Goal: Transaction & Acquisition: Purchase product/service

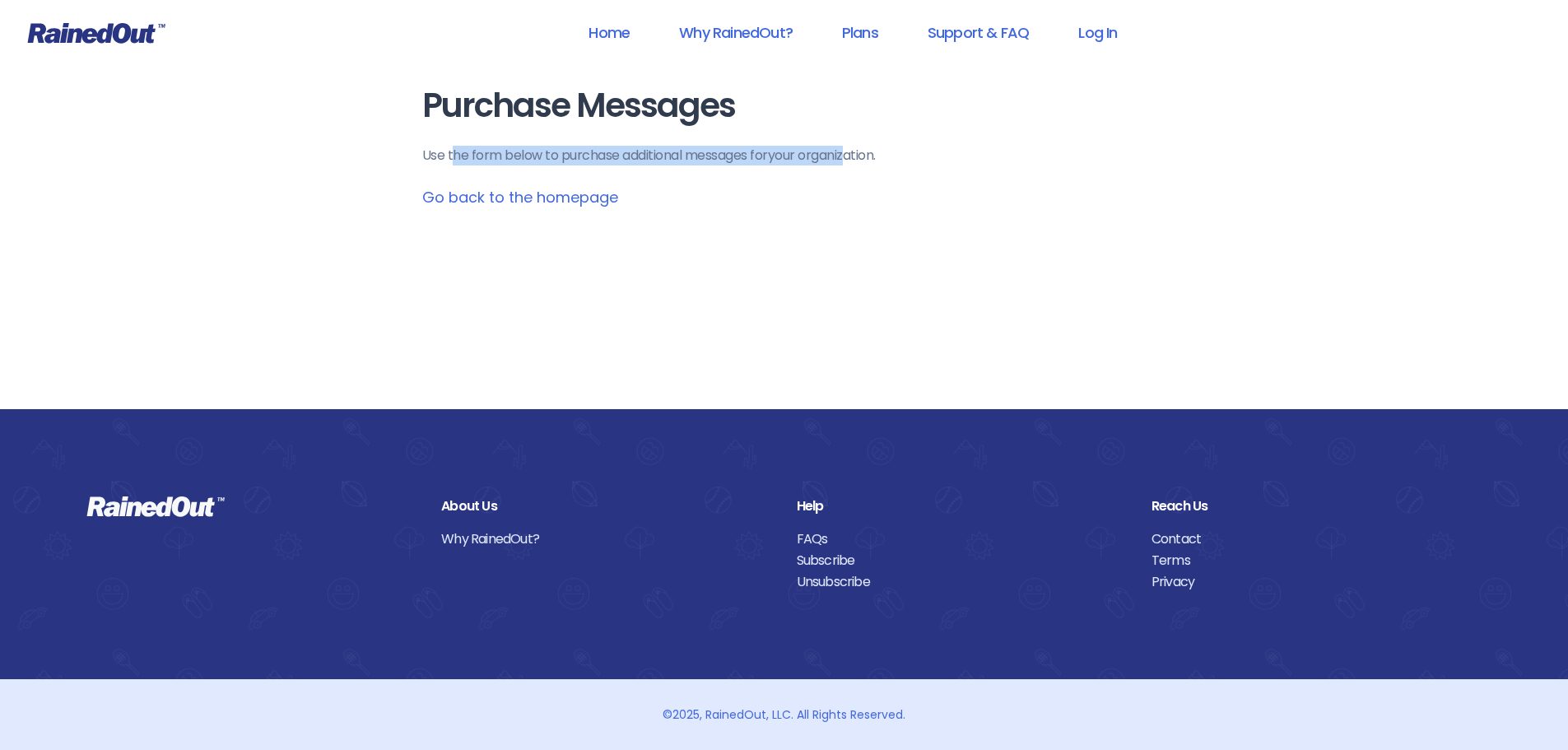
drag, startPoint x: 450, startPoint y: 156, endPoint x: 833, endPoint y: 159, distance: 383.0
click at [848, 152] on p "Use the form below to purchase additional messages for your organization ." at bounding box center [784, 155] width 725 height 19
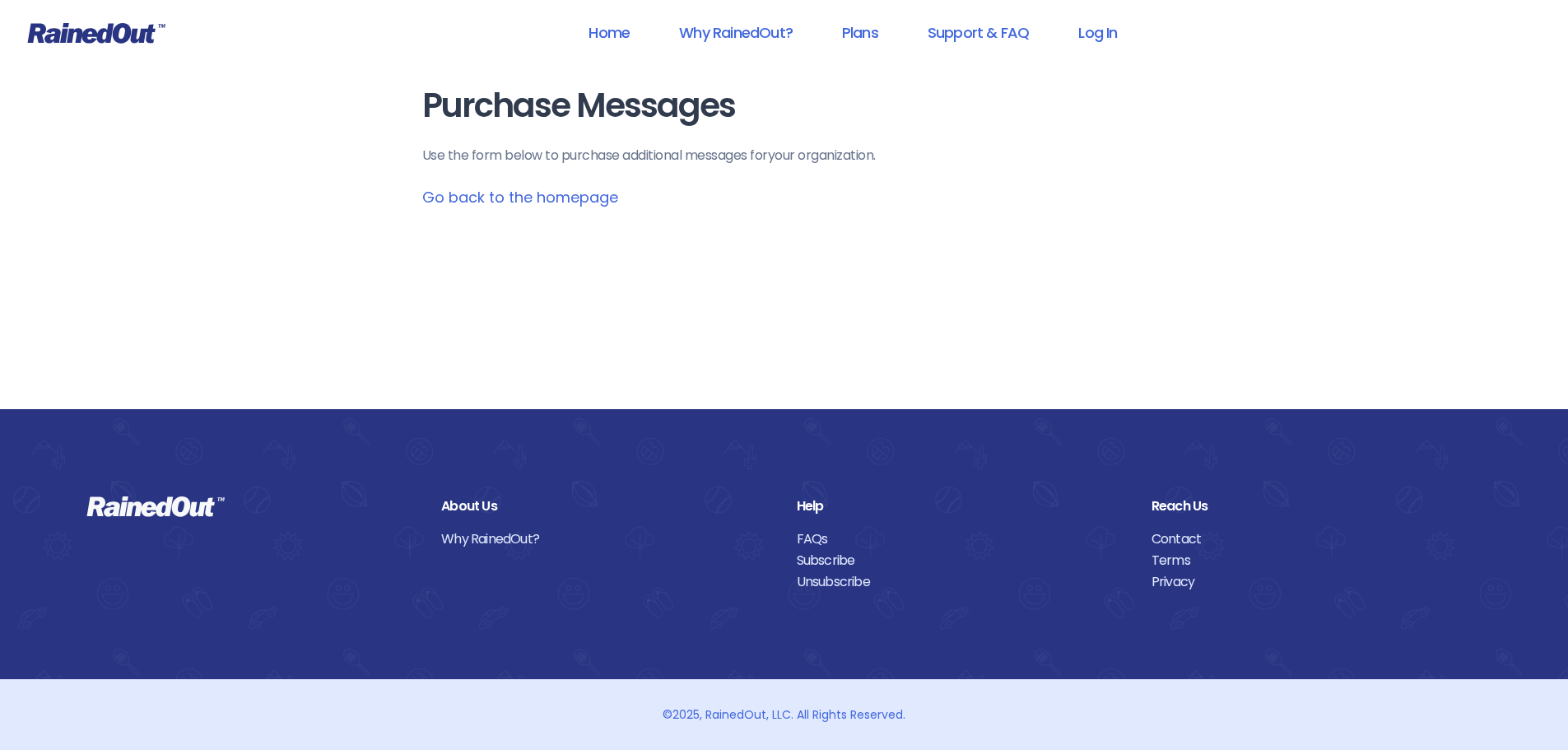
click at [433, 153] on p "Use the form below to purchase additional messages for your organization ." at bounding box center [784, 155] width 725 height 19
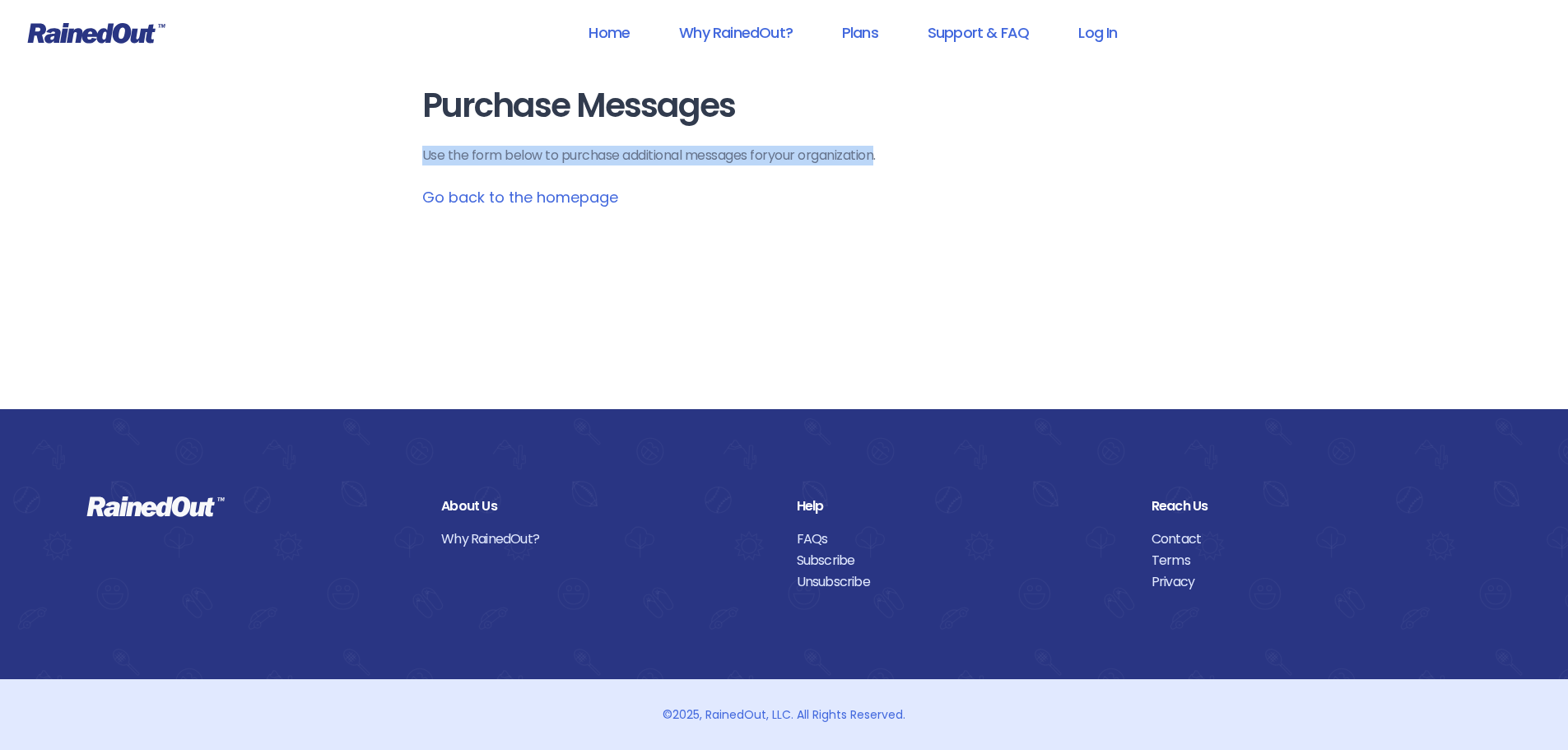
drag, startPoint x: 433, startPoint y: 153, endPoint x: 829, endPoint y: 163, distance: 396.1
click at [829, 163] on p "Use the form below to purchase additional messages for your organization ." at bounding box center [784, 155] width 725 height 19
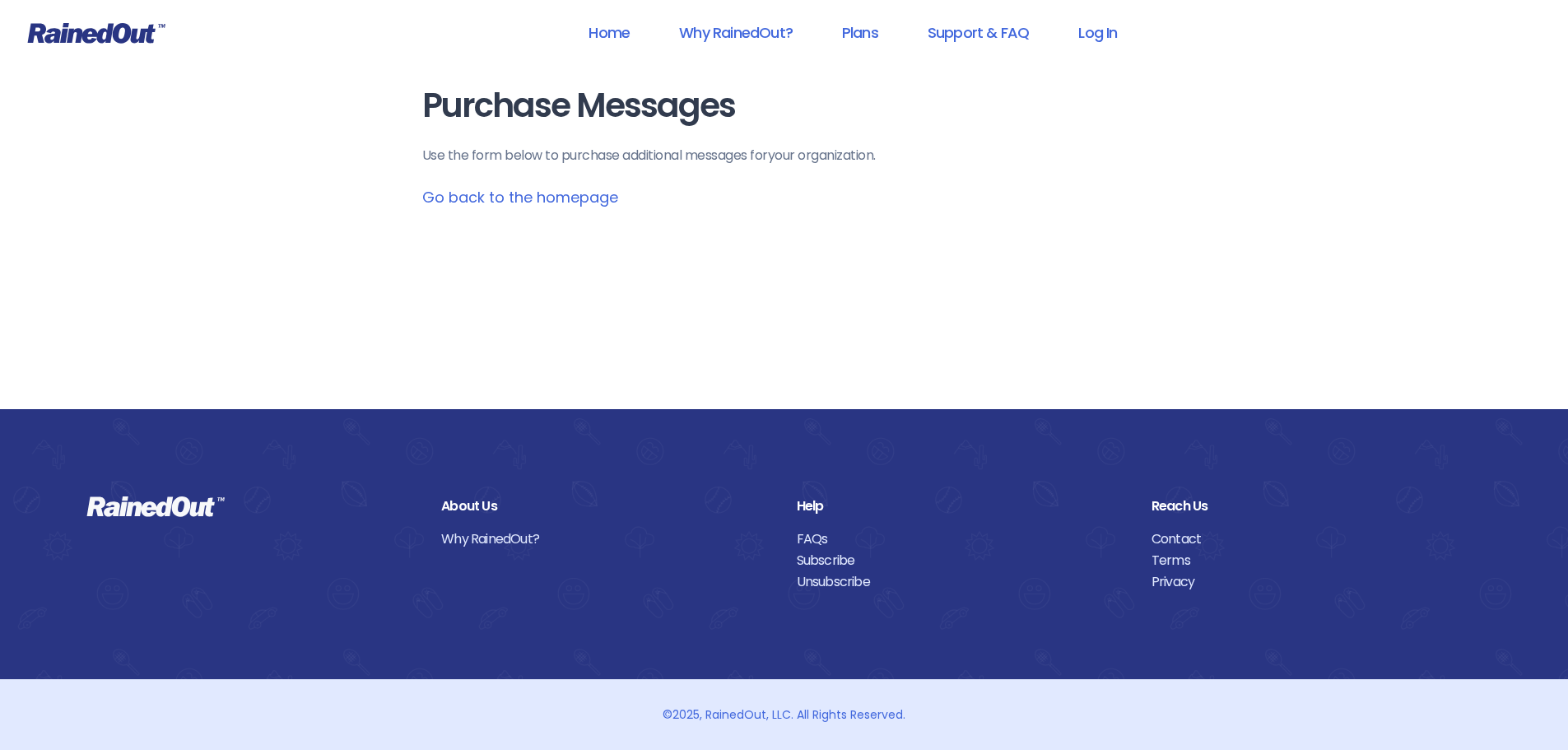
drag, startPoint x: 577, startPoint y: 113, endPoint x: 422, endPoint y: 101, distance: 155.5
click at [577, 114] on h1 "Purchase Messages" at bounding box center [784, 106] width 725 height 37
click at [78, 29] on icon at bounding box center [96, 33] width 137 height 20
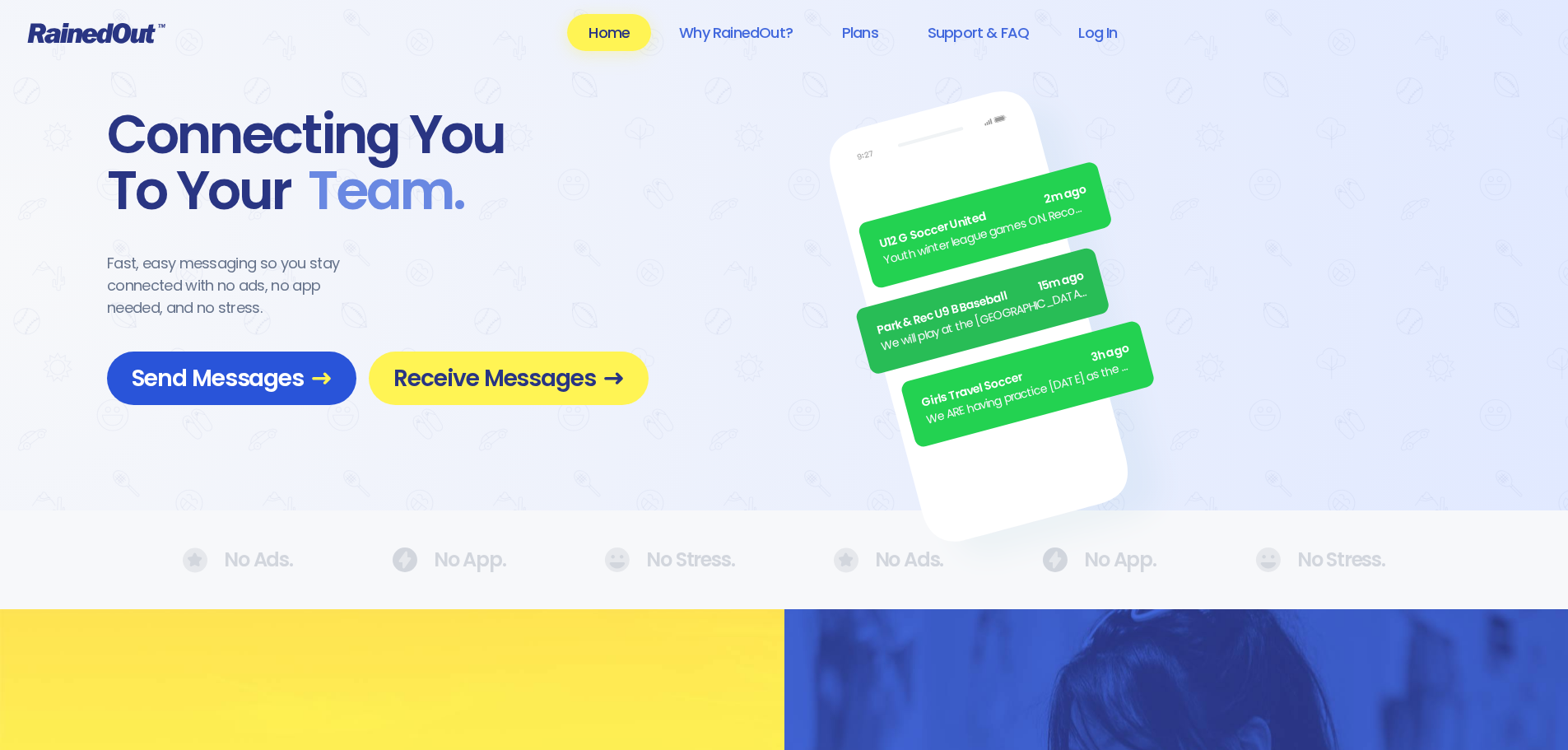
click at [283, 378] on span "Send Messages" at bounding box center [232, 378] width 200 height 29
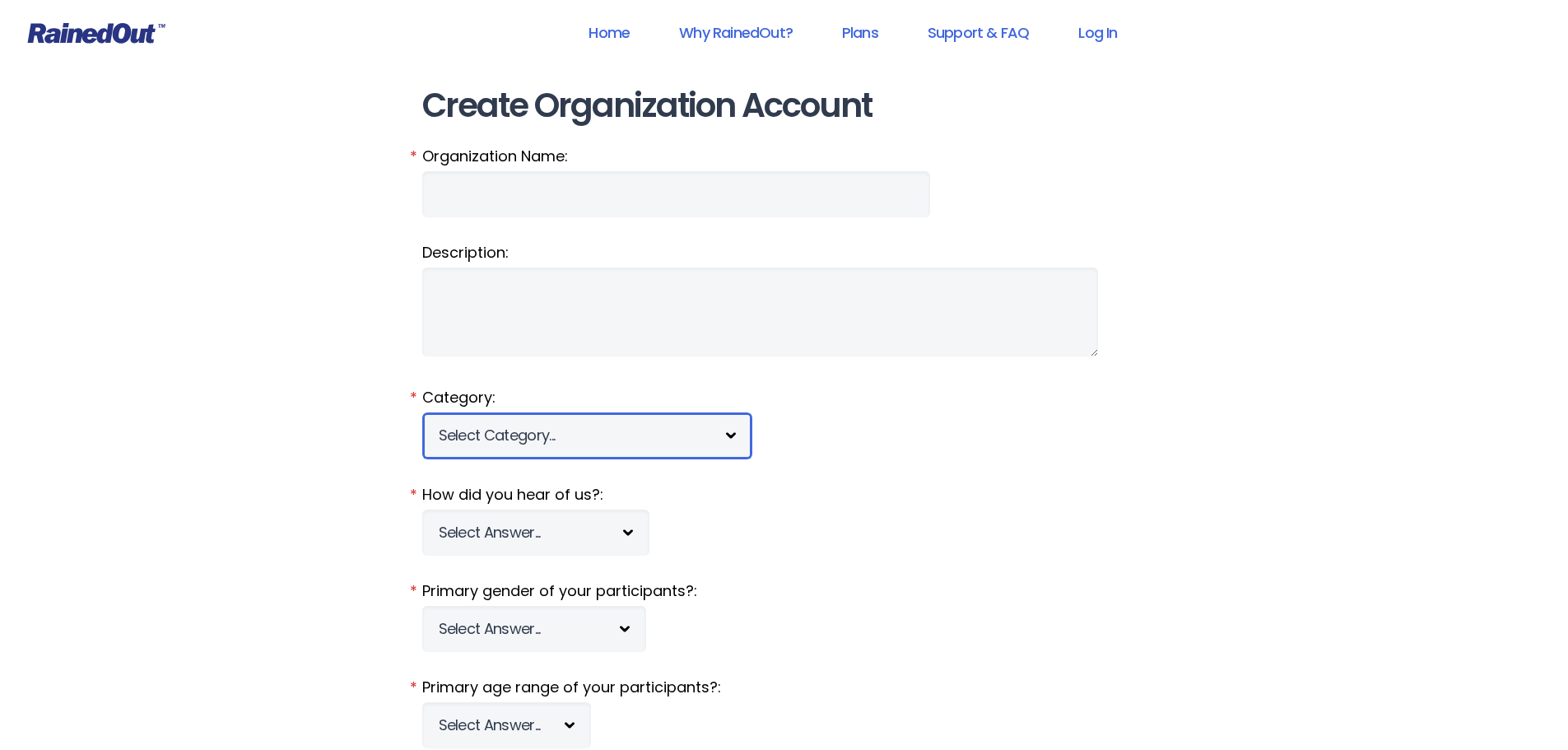
click at [528, 420] on select "Select Category... 5K Walk/Run Aerobics/Fitness ABCA AYF NSCAA Performance Moto…" at bounding box center [587, 435] width 330 height 46
click at [528, 423] on select "Select Category... 5K Walk/Run Aerobics/Fitness ABCA AYF NSCAA Performance Moto…" at bounding box center [587, 435] width 330 height 46
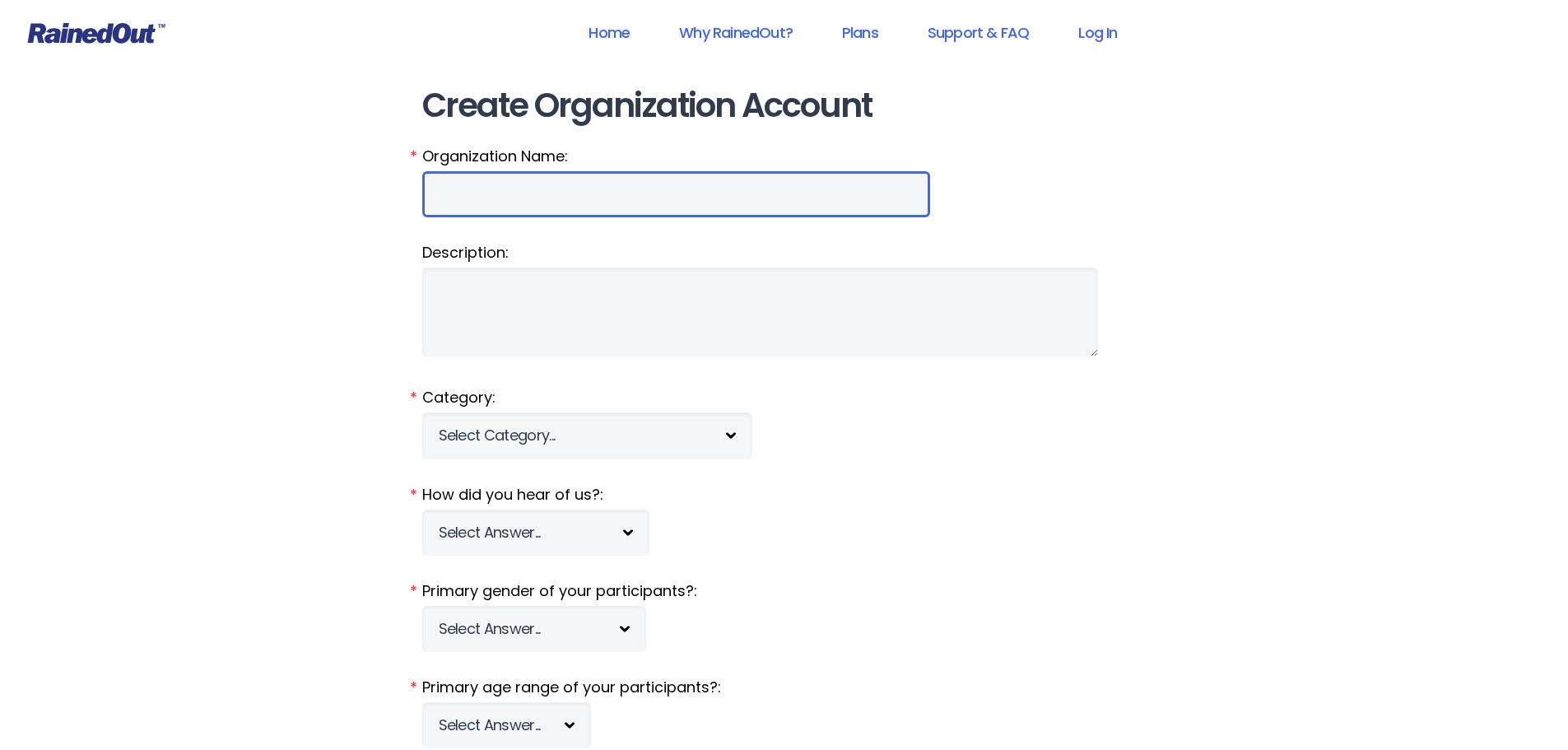
click at [542, 201] on input "Organization Name:" at bounding box center [675, 194] width 508 height 46
drag, startPoint x: 542, startPoint y: 201, endPoint x: 531, endPoint y: 211, distance: 14.9
click at [539, 204] on input "Organization Name:" at bounding box center [675, 194] width 508 height 46
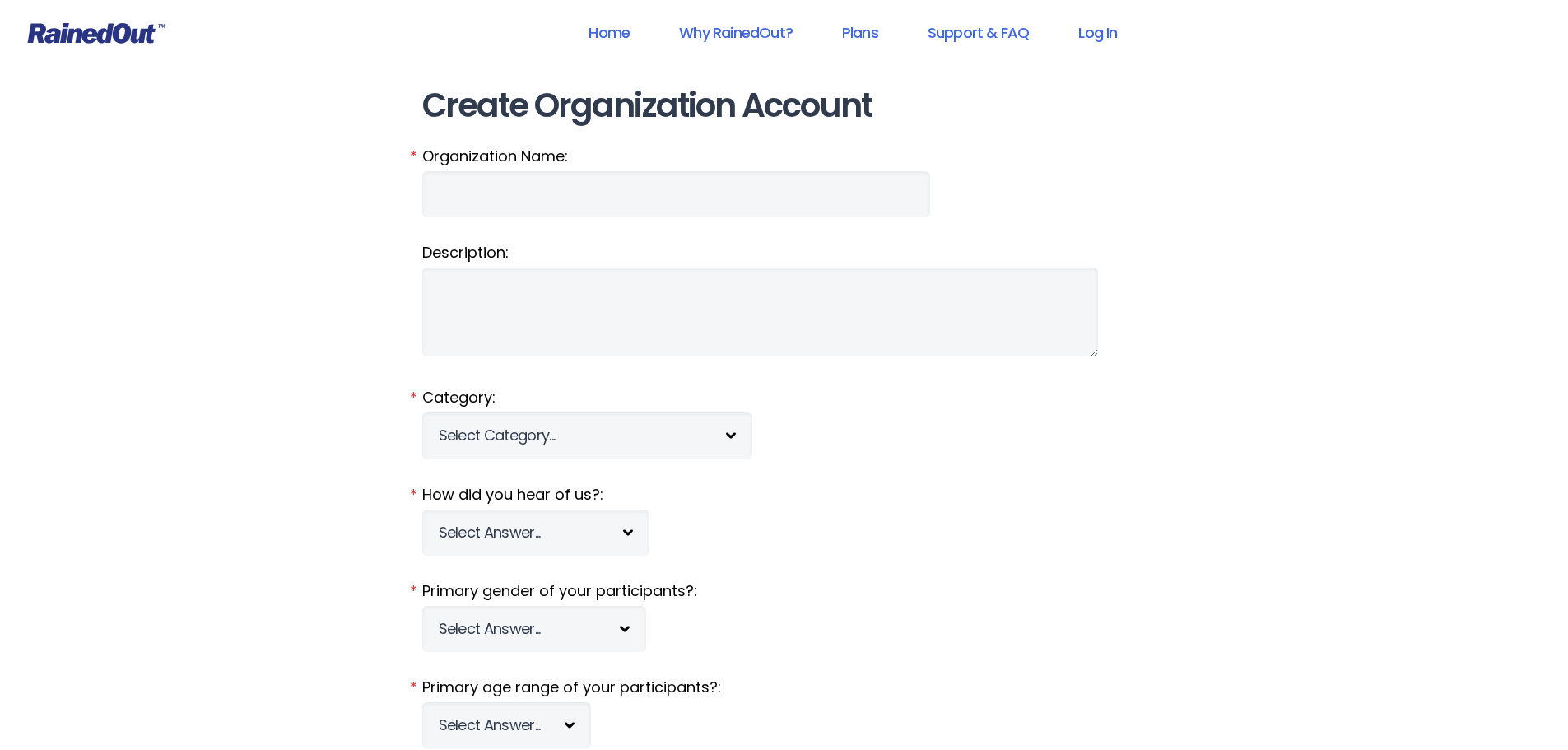
drag, startPoint x: 872, startPoint y: 433, endPoint x: 572, endPoint y: -4, distance: 530.1
click at [858, 36] on link "Plans" at bounding box center [859, 32] width 79 height 37
